Goal: Transaction & Acquisition: Purchase product/service

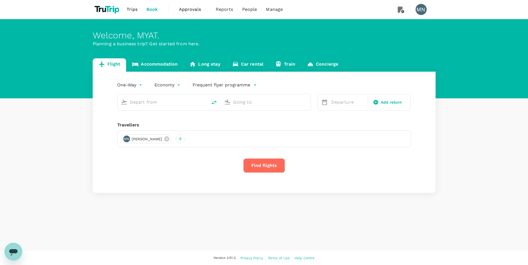
type input "roundtrip"
type input "Singapore Changi (SIN)"
type input "[GEOGRAPHIC_DATA], [GEOGRAPHIC_DATA] (any)"
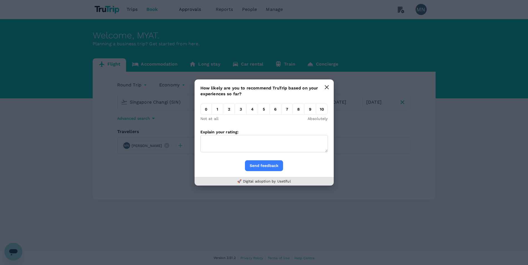
click at [328, 87] on icon "button" at bounding box center [326, 87] width 4 height 4
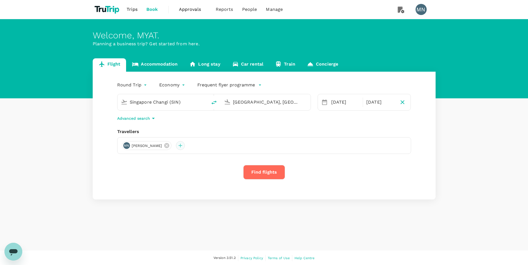
click at [176, 145] on div at bounding box center [180, 145] width 9 height 9
click at [153, 163] on input "text" at bounding box center [166, 160] width 79 height 9
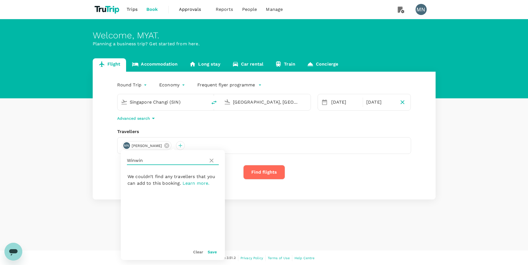
type input "Winwin"
click at [211, 252] on button "Save" at bounding box center [212, 252] width 9 height 4
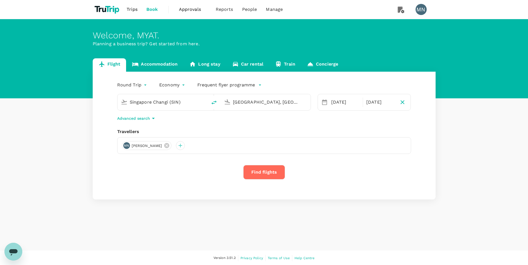
click at [191, 10] on span "Approvals" at bounding box center [193, 9] width 28 height 7
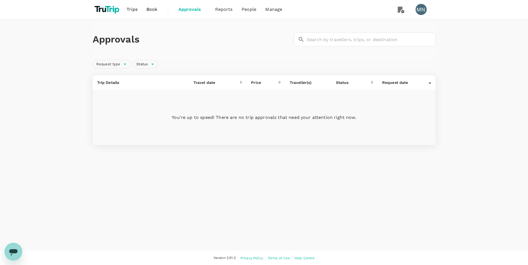
click at [153, 10] on span "Book" at bounding box center [151, 9] width 11 height 7
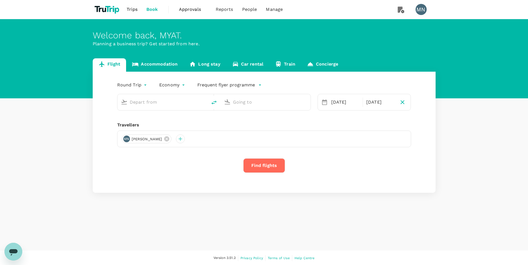
type input "Singapore Changi (SIN)"
type input "[GEOGRAPHIC_DATA], [GEOGRAPHIC_DATA] (any)"
type input "Singapore Changi (SIN)"
type input "[GEOGRAPHIC_DATA], [GEOGRAPHIC_DATA] (any)"
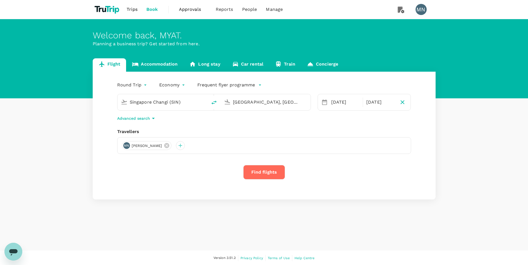
click at [259, 168] on button "Find flights" at bounding box center [264, 172] width 42 height 14
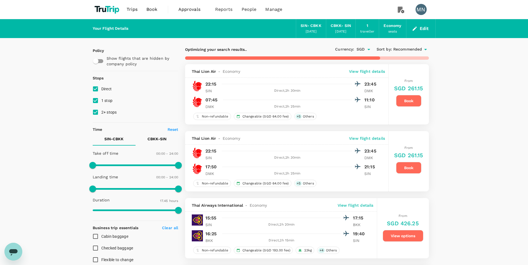
click at [407, 101] on button "Book" at bounding box center [408, 101] width 25 height 12
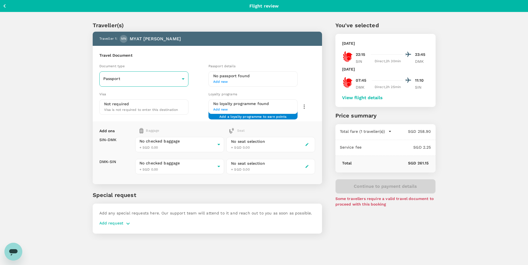
click at [184, 80] on body "Back to flight results Flight review Traveller(s) Traveller 1 : [GEOGRAPHIC_DAT…" at bounding box center [264, 140] width 528 height 280
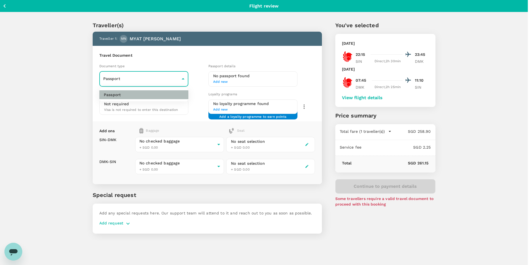
click at [115, 96] on p "Passport" at bounding box center [112, 95] width 17 height 6
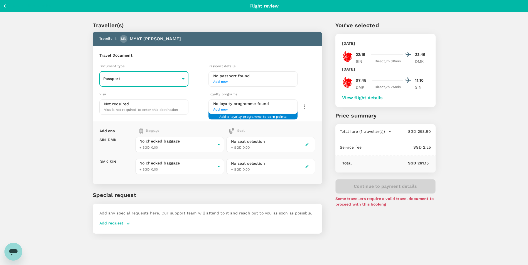
click at [220, 82] on span "Add new" at bounding box center [253, 82] width 80 height 6
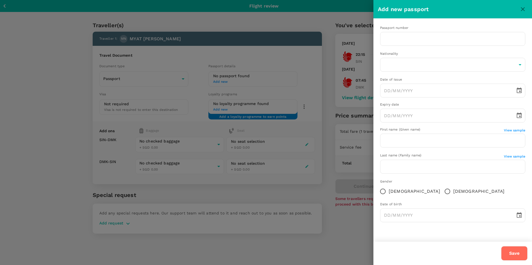
click at [524, 9] on icon "close" at bounding box center [522, 9] width 7 height 7
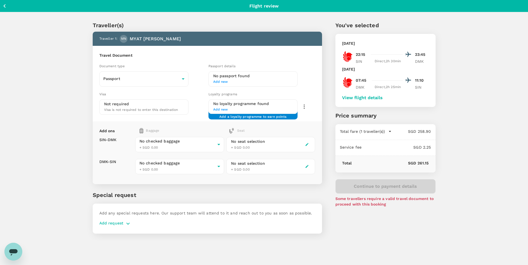
click at [232, 78] on h6 "No passport found" at bounding box center [253, 76] width 80 height 6
click at [224, 82] on span "Add new" at bounding box center [253, 82] width 80 height 6
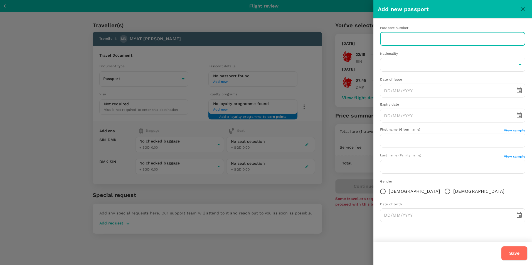
click at [387, 43] on input "text" at bounding box center [452, 39] width 145 height 14
type input "MH12345"
click at [398, 66] on body "Back to flight results Flight review Traveller(s) Traveller 1 : [GEOGRAPHIC_DAT…" at bounding box center [266, 140] width 532 height 280
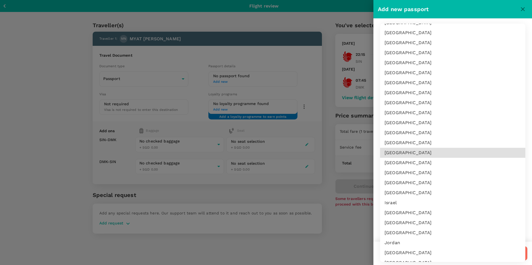
scroll to position [929, 0]
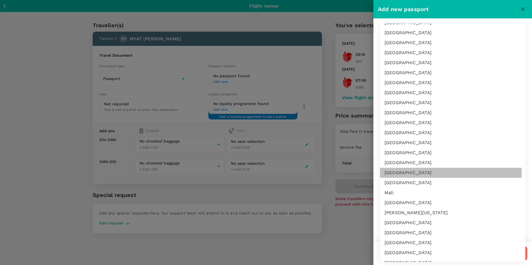
click at [402, 174] on li "[GEOGRAPHIC_DATA]" at bounding box center [452, 173] width 145 height 10
type input "MY"
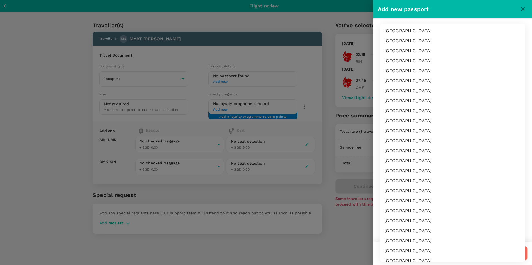
scroll to position [959, 0]
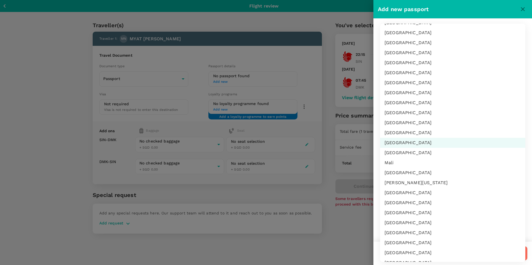
drag, startPoint x: 408, startPoint y: 64, endPoint x: 363, endPoint y: 63, distance: 45.3
click at [363, 63] on body "Back to flight results Flight review Traveller(s) Traveller 1 : [GEOGRAPHIC_DAT…" at bounding box center [266, 140] width 532 height 280
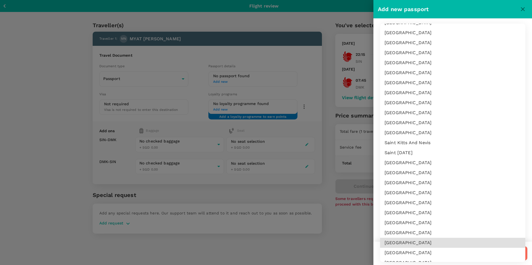
click at [397, 242] on li "[GEOGRAPHIC_DATA]" at bounding box center [452, 243] width 145 height 10
type input "SG"
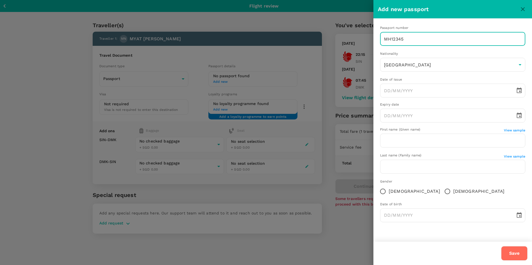
click at [404, 39] on input "MH12345" at bounding box center [452, 39] width 145 height 14
drag, startPoint x: 411, startPoint y: 41, endPoint x: 375, endPoint y: 41, distance: 36.4
click at [375, 41] on div "Passport number MH12345 ​" at bounding box center [448, 31] width 154 height 30
type input "123456789"
type input "DD/MM/YYYY"
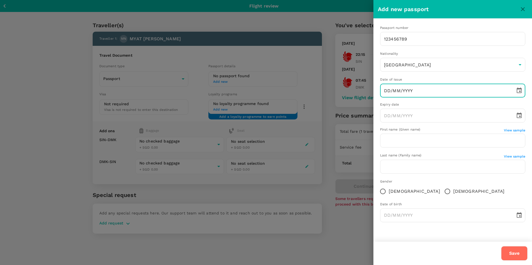
click at [391, 92] on input "DD/MM/YYYY" at bounding box center [445, 91] width 131 height 14
click at [520, 91] on icon "Choose date" at bounding box center [519, 90] width 7 height 7
click at [412, 107] on icon "calendar view is open, switch to year view" at bounding box center [408, 106] width 7 height 7
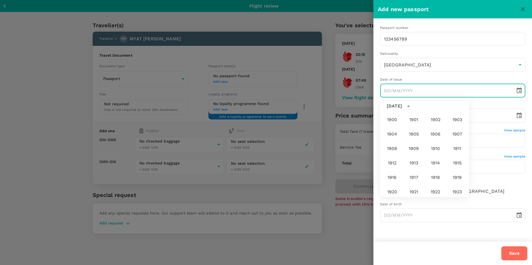
scroll to position [413, 0]
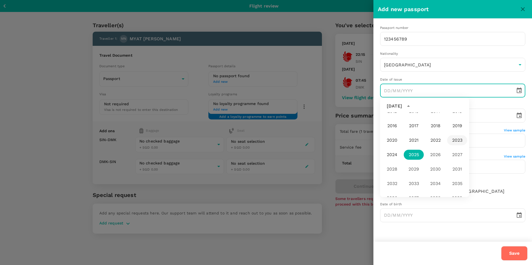
click at [454, 142] on button "2023" at bounding box center [457, 140] width 20 height 10
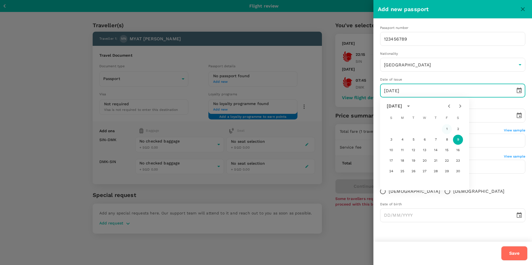
click at [445, 128] on button "1" at bounding box center [447, 129] width 10 height 10
type input "[DATE]"
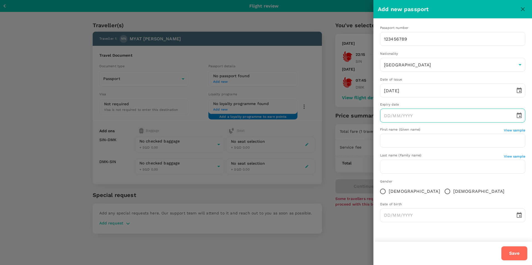
click at [519, 117] on icon "Choose date" at bounding box center [519, 115] width 7 height 7
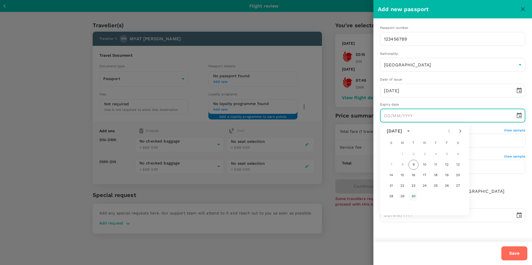
click at [415, 196] on button "30" at bounding box center [413, 197] width 10 height 10
type input "[DATE]"
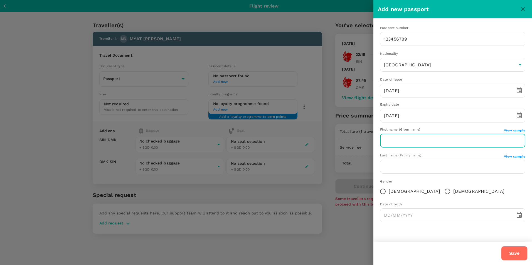
click at [409, 141] on input "text" at bounding box center [452, 141] width 145 height 14
type input "MYAT"
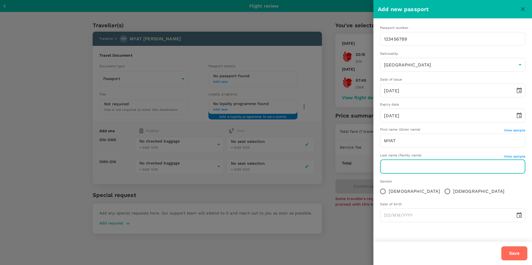
click at [405, 169] on input "text" at bounding box center [452, 167] width 145 height 14
type input "[PERSON_NAME]"
click at [385, 192] on input "[DEMOGRAPHIC_DATA]" at bounding box center [383, 192] width 12 height 12
radio input "true"
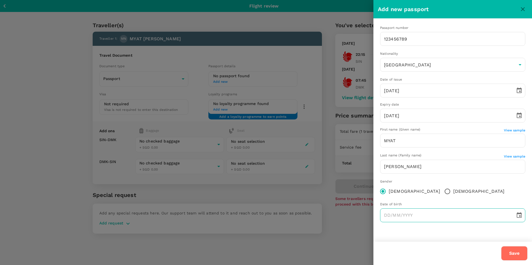
click at [521, 217] on icon "Choose date" at bounding box center [519, 216] width 5 height 6
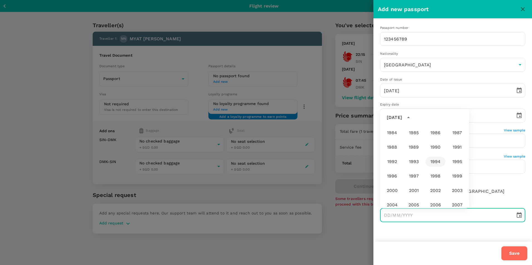
scroll to position [274, 0]
click at [394, 147] on button "1980" at bounding box center [392, 146] width 20 height 10
type input "[DATE]"
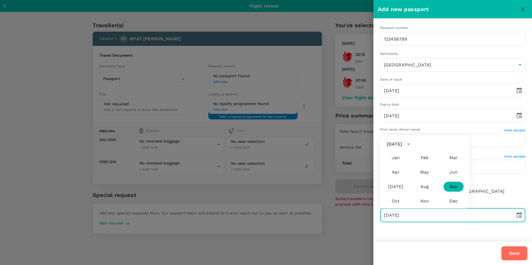
click at [515, 253] on button "Save" at bounding box center [514, 253] width 26 height 14
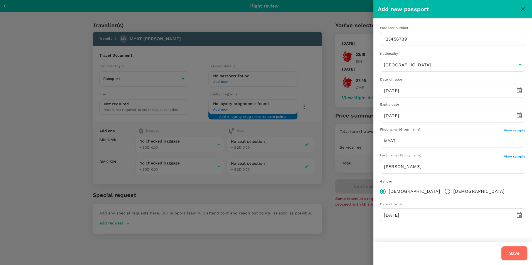
click at [516, 253] on button "Save" at bounding box center [514, 253] width 26 height 14
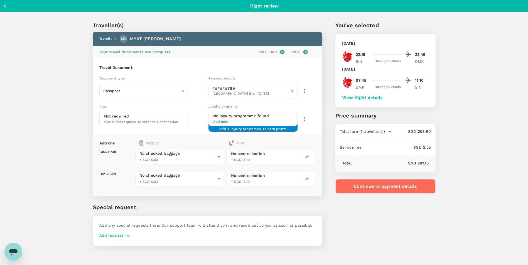
click at [388, 186] on button "Continue to payment details" at bounding box center [385, 186] width 100 height 14
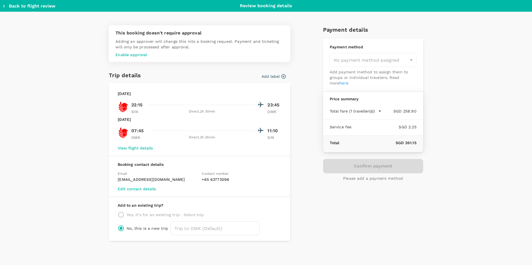
click at [138, 55] on p "Enable approval" at bounding box center [199, 55] width 168 height 6
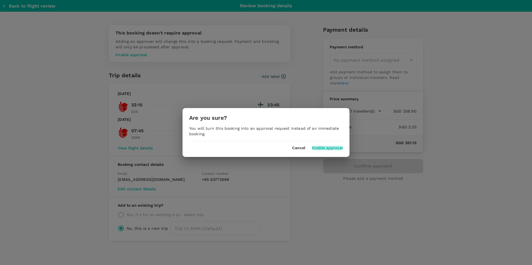
click at [320, 149] on button "Enable approval" at bounding box center [327, 148] width 31 height 4
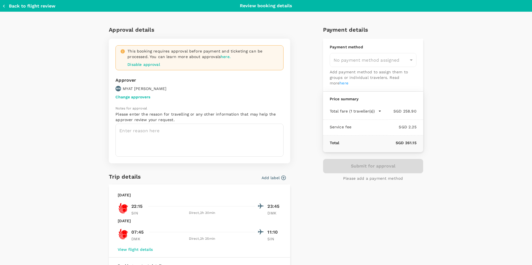
click at [138, 97] on button "Change approvers" at bounding box center [132, 97] width 35 height 4
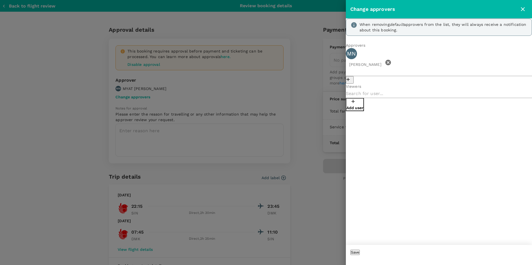
click at [362, 98] on button "Add user" at bounding box center [355, 104] width 18 height 13
click at [376, 96] on input "text" at bounding box center [439, 93] width 186 height 9
type input "W"
type input "Winwin"
click at [360, 253] on button "Save" at bounding box center [354, 252] width 9 height 5
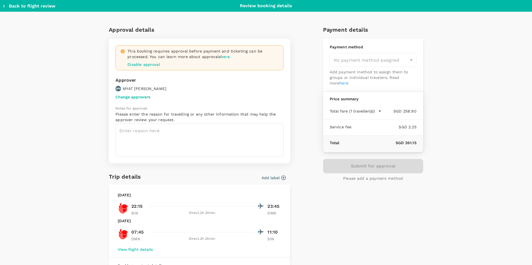
click at [133, 96] on button "Change approvers" at bounding box center [132, 97] width 35 height 4
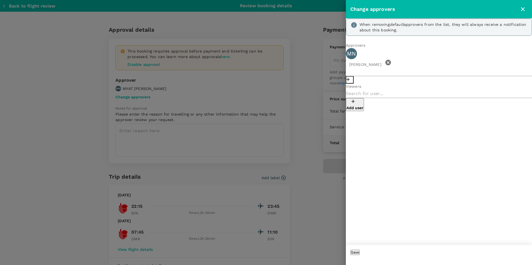
click at [351, 77] on icon "button" at bounding box center [348, 80] width 6 height 6
click at [524, 8] on icon "close" at bounding box center [522, 9] width 7 height 7
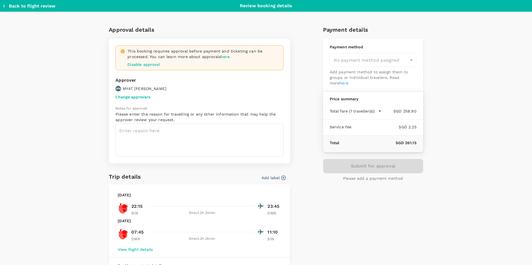
click at [353, 202] on div "Payment details Payment method No payment method assigned ​ Add payment method …" at bounding box center [370, 182] width 105 height 322
click at [3, 6] on icon "button" at bounding box center [4, 6] width 6 height 6
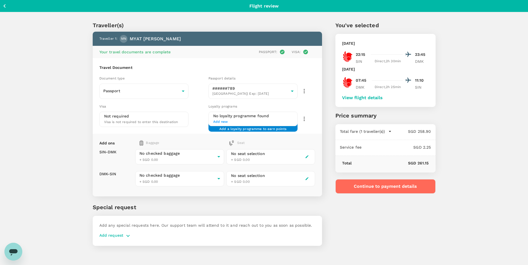
click at [372, 222] on div "You've selected [DATE] 22:15 23:45 SIN Direct , 2h 30min DMK [DATE] 07:45 11:10…" at bounding box center [378, 130] width 113 height 245
click at [5, 6] on icon "button" at bounding box center [4, 6] width 7 height 7
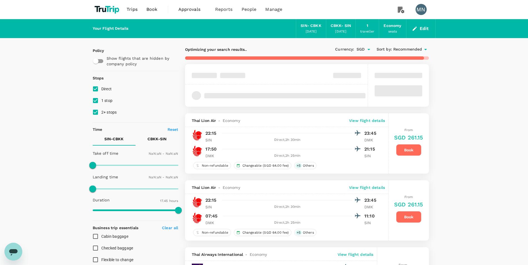
type input "1440"
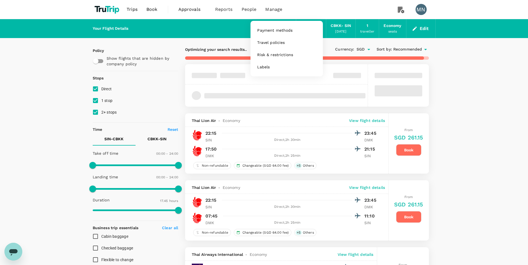
type input "1475"
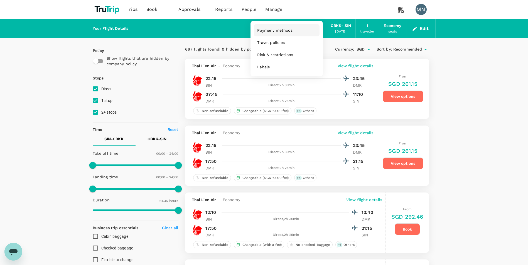
click at [270, 30] on span "Payment methods" at bounding box center [274, 31] width 35 height 6
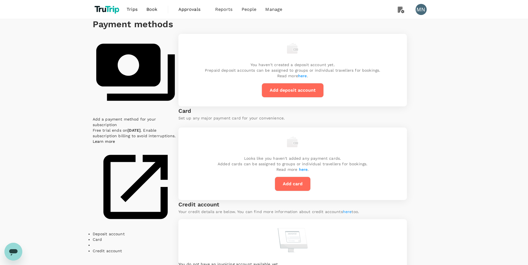
click at [188, 11] on span "Approvals" at bounding box center [192, 9] width 28 height 7
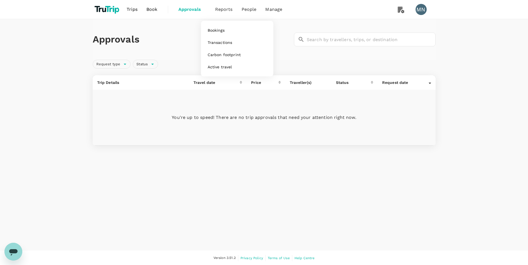
click at [228, 10] on span "Reports" at bounding box center [224, 9] width 18 height 7
click at [217, 31] on span "Bookings" at bounding box center [216, 31] width 17 height 6
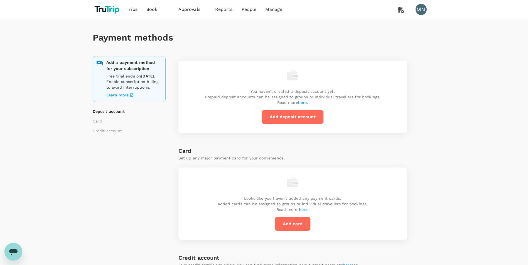
click at [153, 8] on span "Book" at bounding box center [151, 9] width 11 height 7
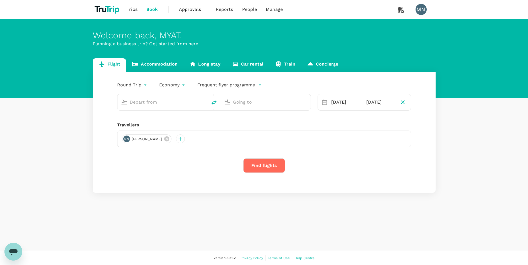
type input "Singapore Changi (SIN)"
type input "[GEOGRAPHIC_DATA], [GEOGRAPHIC_DATA] (any)"
type input "Singapore Changi (SIN)"
type input "[GEOGRAPHIC_DATA], [GEOGRAPHIC_DATA] (any)"
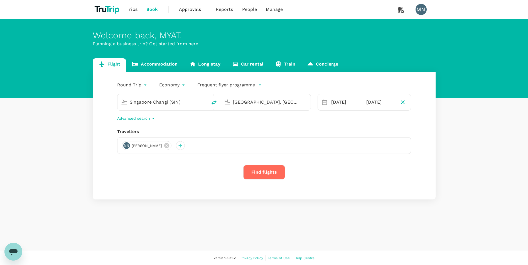
click at [262, 169] on button "Find flights" at bounding box center [264, 172] width 42 height 14
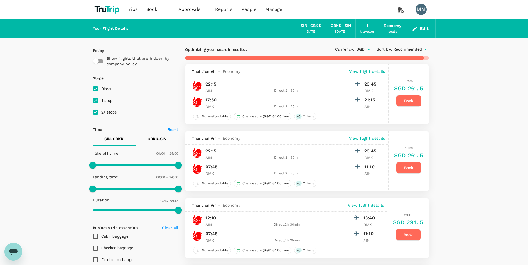
type input "1475"
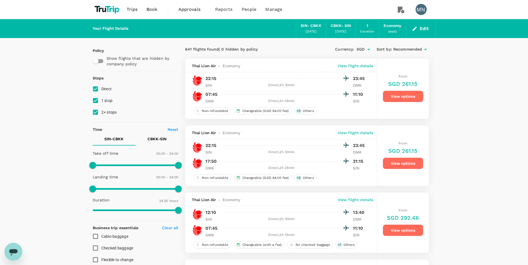
click at [367, 50] on icon "Open" at bounding box center [368, 49] width 7 height 7
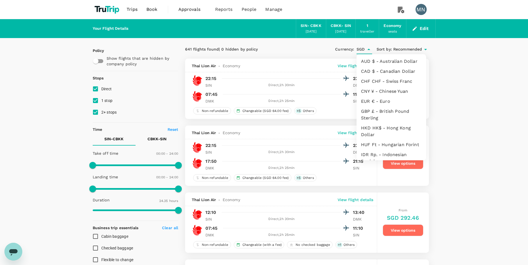
scroll to position [103, 0]
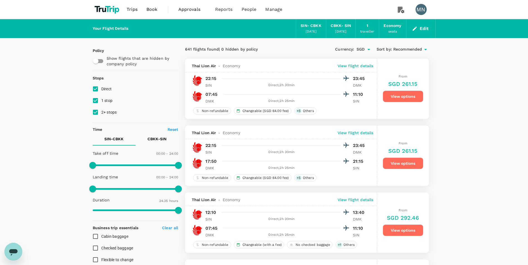
click at [193, 9] on span "Approvals" at bounding box center [192, 9] width 28 height 7
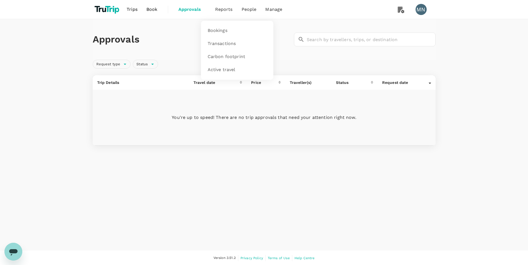
click at [229, 10] on span "Reports" at bounding box center [224, 9] width 18 height 7
click at [245, 11] on span "People" at bounding box center [248, 9] width 15 height 7
click at [271, 43] on span "Travel policies" at bounding box center [272, 44] width 31 height 6
